Goal: Find specific page/section: Find specific page/section

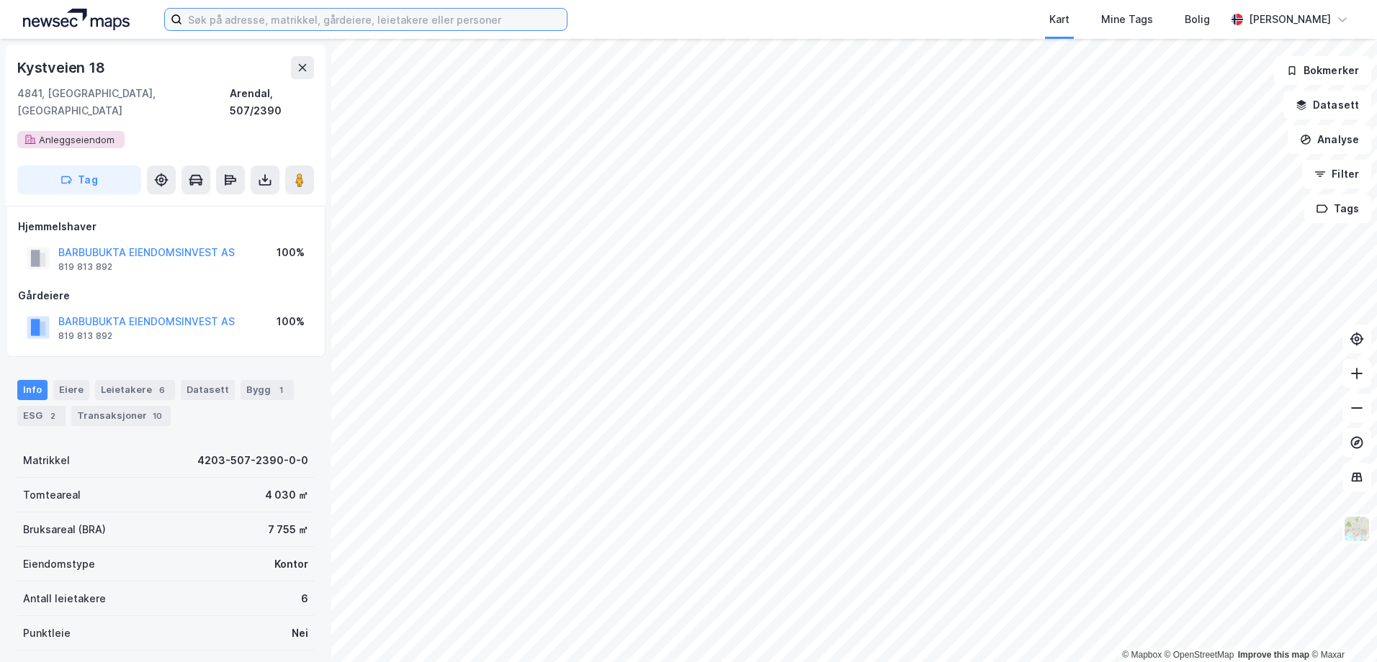
click at [394, 14] on input at bounding box center [374, 20] width 385 height 22
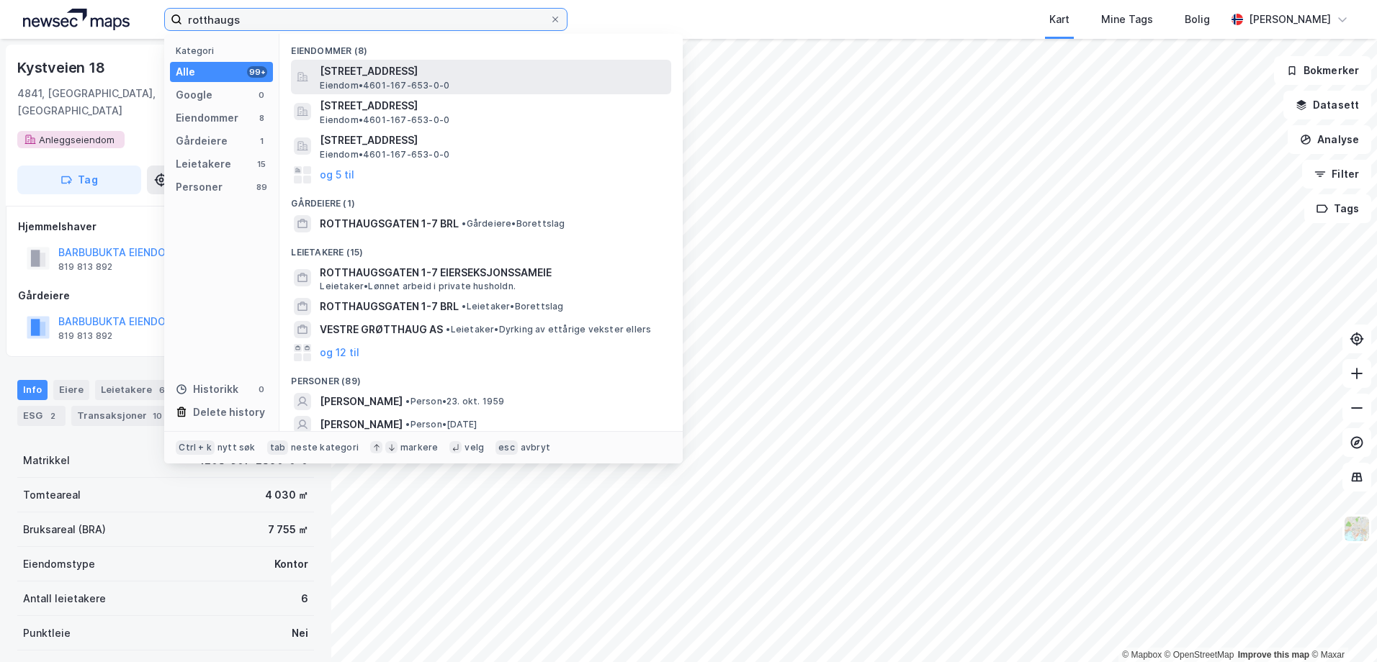
type input "rotthaugs"
click at [407, 75] on span "[STREET_ADDRESS]" at bounding box center [493, 71] width 346 height 17
